Goal: Register for event/course

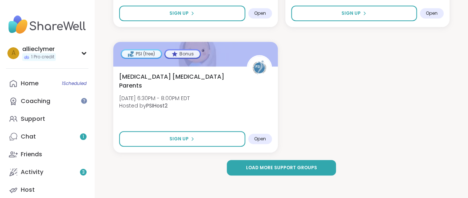
scroll to position [1673, 0]
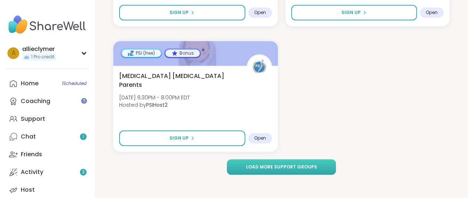
click at [276, 169] on span "Load more support groups" at bounding box center [281, 167] width 71 height 7
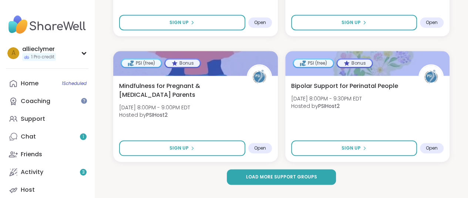
scroll to position [3182, 0]
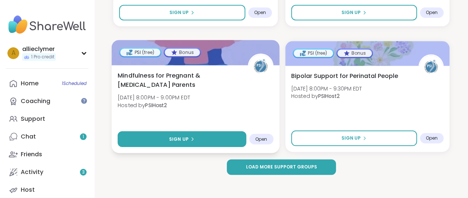
click at [172, 140] on span "Sign Up" at bounding box center [179, 139] width 20 height 7
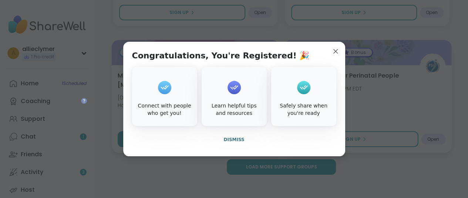
scroll to position [3176, 0]
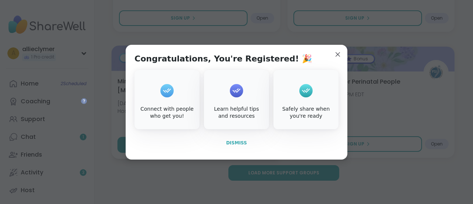
click at [228, 140] on span "Dismiss" at bounding box center [236, 142] width 21 height 5
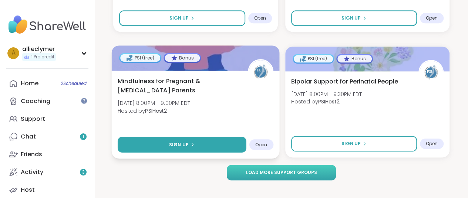
click at [295, 167] on button "Load more support groups" at bounding box center [281, 173] width 109 height 16
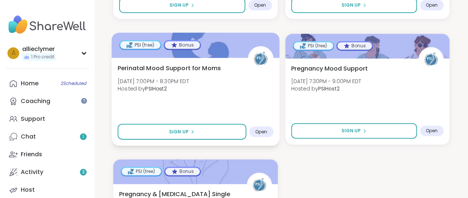
scroll to position [4816, 0]
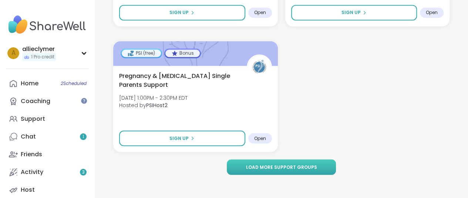
click at [285, 169] on span "Load more support groups" at bounding box center [281, 167] width 71 height 7
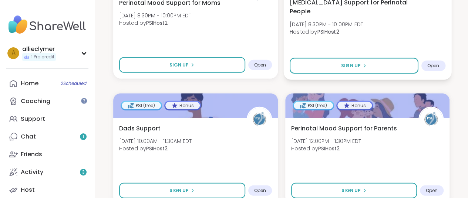
scroll to position [5001, 0]
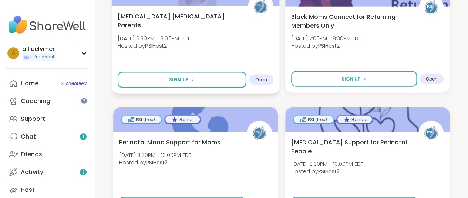
click at [165, 41] on div "[MEDICAL_DATA] [MEDICAL_DATA] Parents [DATE] 6:30PM - 8:00PM EDT Hosted by PSIH…" at bounding box center [196, 33] width 156 height 42
